Goal: Task Accomplishment & Management: Manage account settings

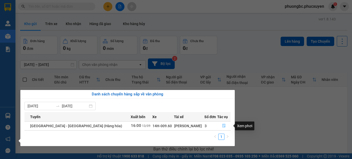
click at [222, 126] on icon "file-done" at bounding box center [224, 125] width 4 height 4
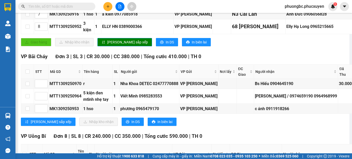
scroll to position [232, 0]
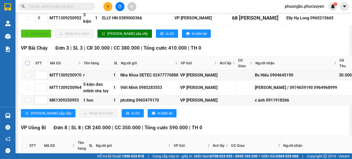
click at [28, 65] on input "checkbox" at bounding box center [28, 63] width 4 height 4
checkbox input "true"
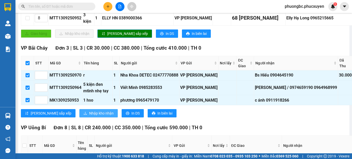
click at [89, 116] on span "Nhập kho nhận" at bounding box center [101, 113] width 24 height 6
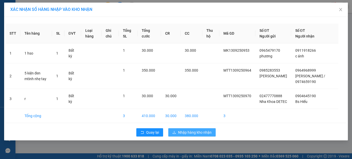
click at [193, 135] on span "Nhập hàng kho nhận" at bounding box center [195, 132] width 34 height 6
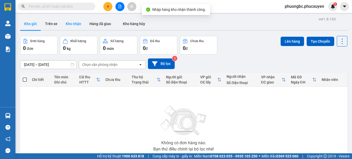
click at [74, 23] on button "Kho nhận" at bounding box center [74, 24] width 24 height 12
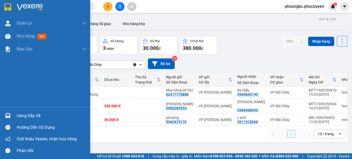
click at [25, 115] on div "Hàng sắp về" at bounding box center [52, 116] width 70 height 8
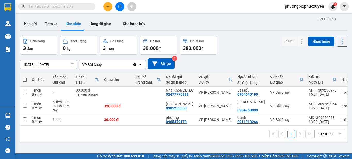
click at [252, 41] on section "Kết quả tìm kiếm ( 0 ) Bộ lọc No Data phuongbc.phucxuyen 1 Quản Lý Quản lý giao…" at bounding box center [176, 79] width 352 height 159
click at [51, 6] on input "text" at bounding box center [58, 7] width 61 height 6
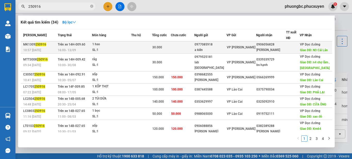
type input "250916"
click at [39, 46] on span "250916" at bounding box center [40, 45] width 11 height 4
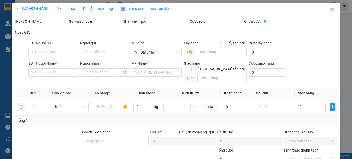
type input "0977085918"
type input "a kiên"
type input "0906056828"
type input "Anh Đức"
type input "N3 Cái Lân"
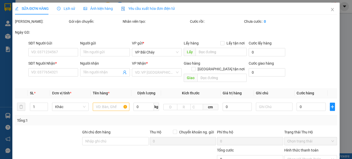
type input "30.000"
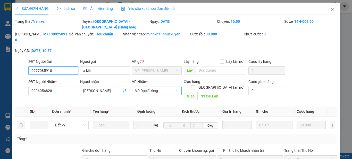
click at [168, 87] on span "VP Dọc đường" at bounding box center [157, 91] width 44 height 8
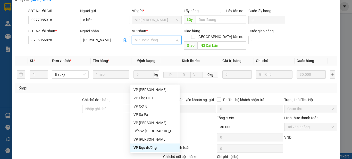
scroll to position [52, 0]
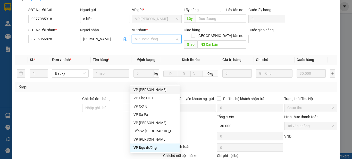
type input "b"
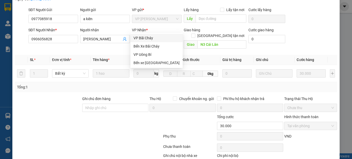
scroll to position [0, 0]
click at [144, 37] on div "VP Bãi Cháy" at bounding box center [157, 38] width 46 height 6
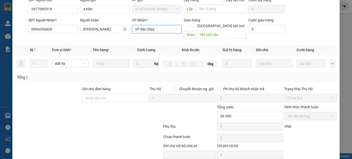
scroll to position [66, 0]
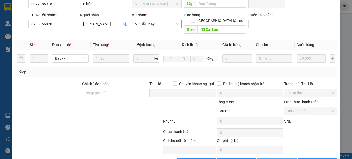
click at [275, 158] on span "Lưu thay đổi" at bounding box center [287, 162] width 41 height 6
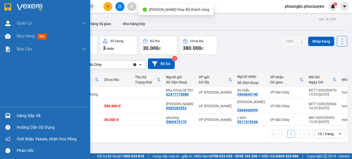
click at [24, 114] on div "Hàng sắp về" at bounding box center [52, 116] width 70 height 8
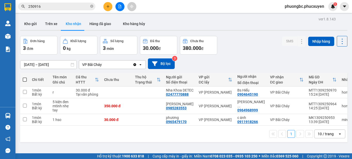
click at [256, 47] on section "Kết quả tìm kiếm ( 34 ) Bộ lọc Mã ĐH Trạng thái Món hàng Thu hộ Tổng cước Chưa …" at bounding box center [176, 79] width 352 height 159
click at [49, 6] on input "250916" at bounding box center [58, 7] width 61 height 6
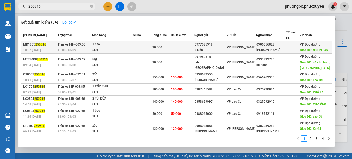
click at [31, 47] on div "MK1309 250916" at bounding box center [39, 44] width 33 height 5
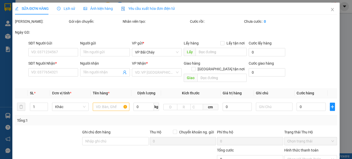
type input "0977085918"
type input "a kiên"
type input "0906056828"
type input "Anh Đức"
type input "N3 Cái Lân"
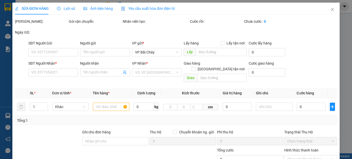
type input "30.000"
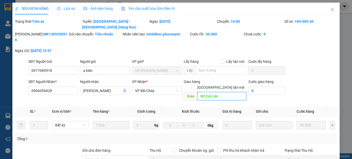
click at [219, 92] on input "N3 Cái Lân" at bounding box center [221, 96] width 49 height 8
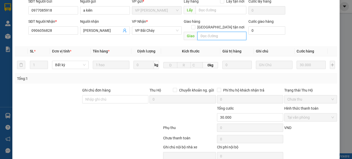
scroll to position [66, 0]
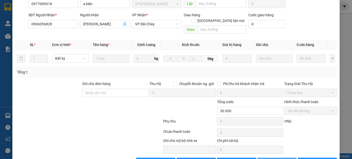
click at [275, 158] on span "Lưu thay đổi" at bounding box center [287, 162] width 41 height 6
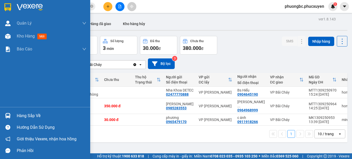
click at [26, 115] on div "Hàng sắp về" at bounding box center [52, 116] width 70 height 8
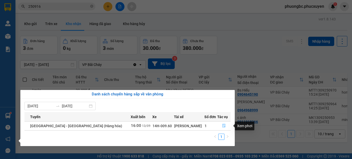
click at [222, 127] on icon "file-done" at bounding box center [224, 125] width 4 height 4
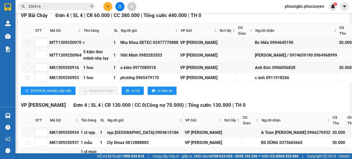
scroll to position [490, 0]
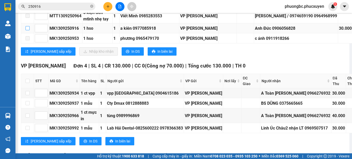
click at [27, 30] on input "checkbox" at bounding box center [28, 28] width 4 height 4
checkbox input "true"
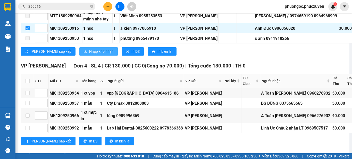
click at [89, 54] on span "Nhập kho nhận" at bounding box center [101, 51] width 24 height 6
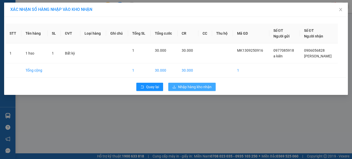
click at [199, 87] on span "Nhập hàng kho nhận" at bounding box center [195, 87] width 34 height 6
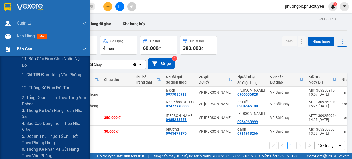
click at [22, 49] on span "Báo cáo" at bounding box center [24, 49] width 15 height 6
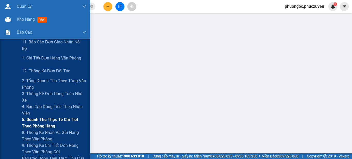
scroll to position [26, 0]
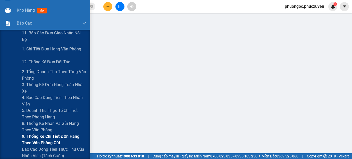
click at [35, 139] on span "9. Thống kê chi tiết đơn hàng theo văn phòng gửi" at bounding box center [54, 139] width 64 height 13
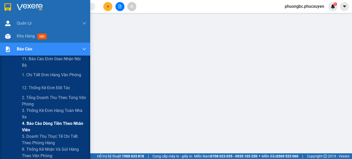
click at [50, 123] on span "4. Báo cáo dòng tiền theo nhân viên" at bounding box center [54, 126] width 64 height 13
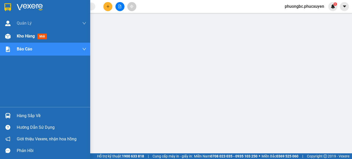
click at [29, 36] on span "Kho hàng" at bounding box center [26, 36] width 18 height 5
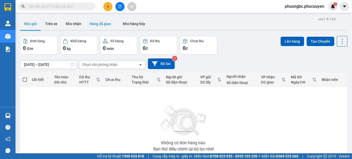
click at [97, 23] on button "Hàng đã giao" at bounding box center [100, 24] width 30 height 12
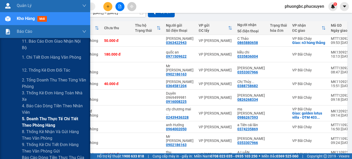
scroll to position [26, 0]
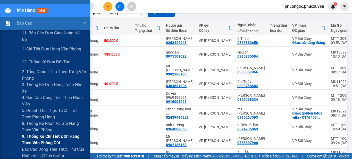
click at [39, 138] on span "9. Thống kê chi tiết đơn hàng theo văn phòng gửi" at bounding box center [54, 139] width 64 height 13
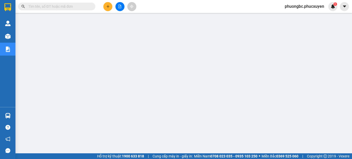
click at [63, 6] on input "text" at bounding box center [58, 7] width 61 height 6
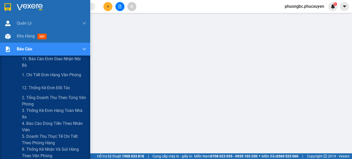
click at [34, 49] on div "Báo cáo" at bounding box center [52, 49] width 70 height 13
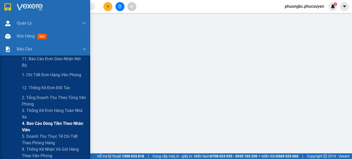
scroll to position [26, 0]
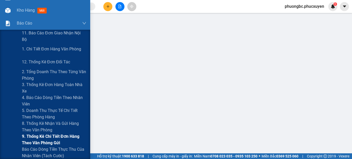
click at [32, 136] on span "9. Thống kê chi tiết đơn hàng theo văn phòng gửi" at bounding box center [54, 139] width 64 height 13
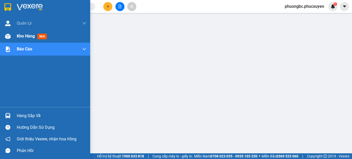
click at [21, 36] on span "Kho hàng" at bounding box center [26, 36] width 18 height 5
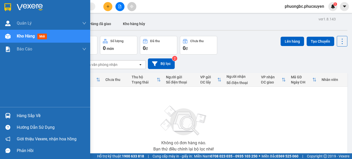
click at [26, 115] on div "Hàng sắp về" at bounding box center [52, 116] width 70 height 8
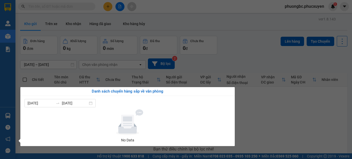
click at [270, 112] on section "Kết quả tìm kiếm ( 0 ) Bộ lọc No Data phuongbc.phucxuyen 1 Quản Lý Quản lý giao…" at bounding box center [176, 79] width 352 height 159
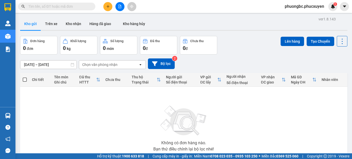
click at [312, 5] on span "phuongbc.phucxuyen" at bounding box center [305, 6] width 48 height 6
click at [299, 16] on span "Đăng xuất" at bounding box center [306, 16] width 37 height 6
